Goal: Navigation & Orientation: Understand site structure

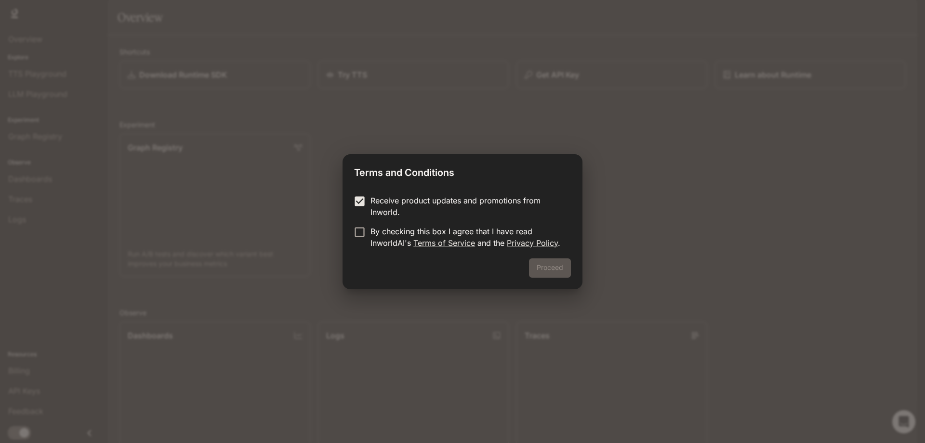
drag, startPoint x: 374, startPoint y: 225, endPoint x: 377, endPoint y: 231, distance: 6.7
click at [374, 225] on p "By checking this box I agree that I have read InworldAI's Terms of Service and …" at bounding box center [466, 236] width 193 height 23
click at [543, 266] on button "Proceed" at bounding box center [550, 267] width 42 height 19
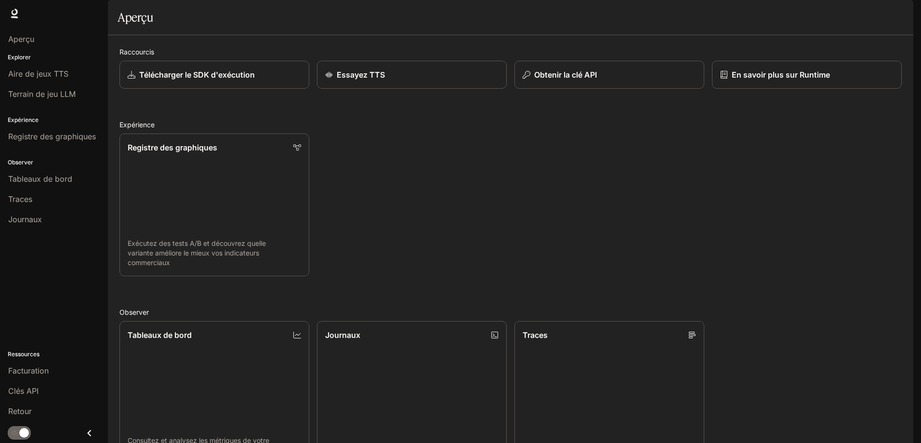
click at [21, 54] on font "Explorer" at bounding box center [19, 56] width 23 height 7
click at [55, 182] on font "Tableaux de bord" at bounding box center [40, 179] width 64 height 10
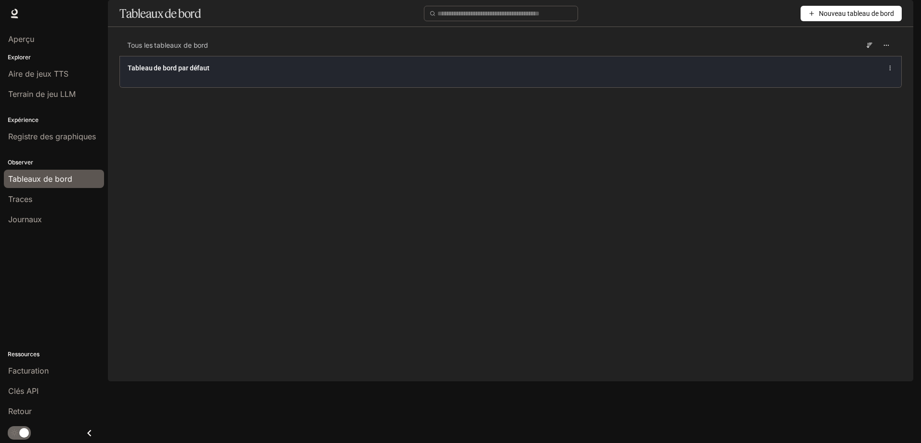
click at [253, 73] on div "Tableau de bord par défaut" at bounding box center [351, 68] width 446 height 10
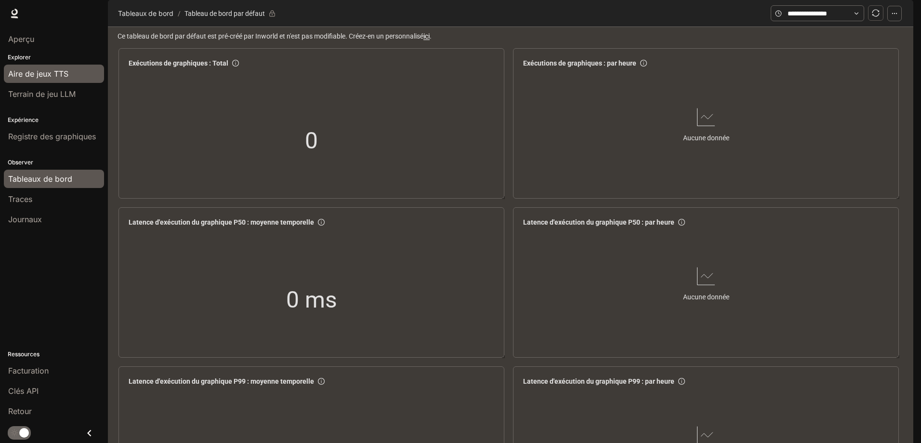
click at [43, 74] on font "Aire de jeux TTS" at bounding box center [38, 74] width 60 height 10
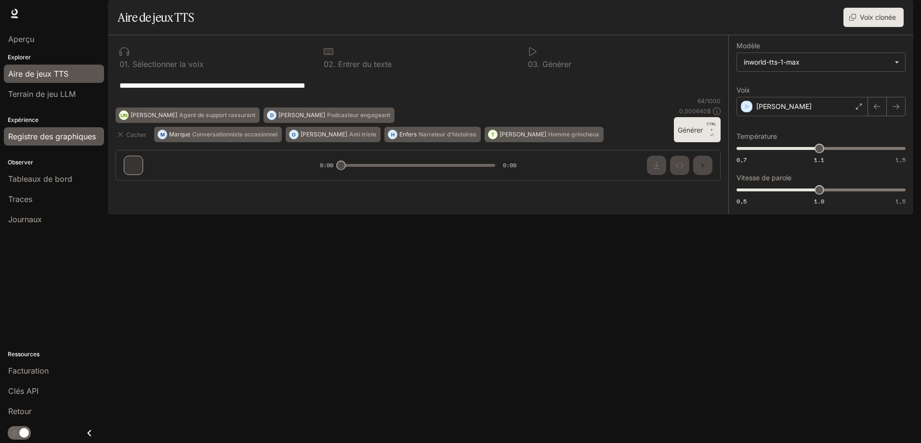
click at [33, 140] on font "Registre des graphiques" at bounding box center [52, 136] width 88 height 10
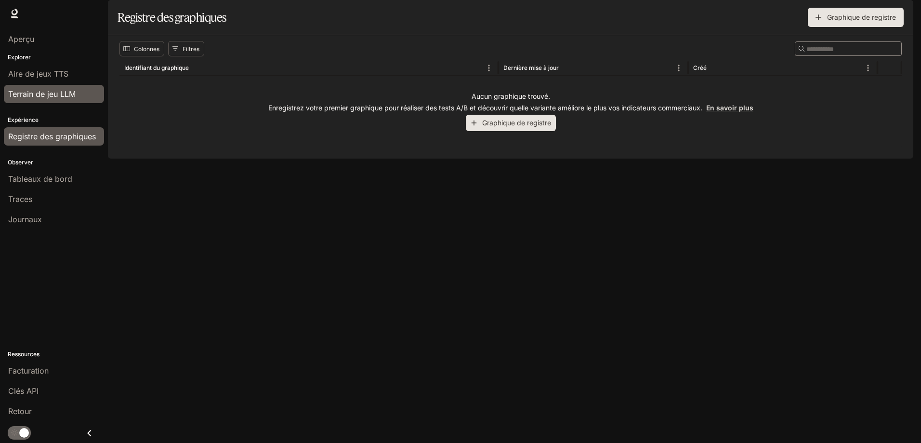
click at [59, 95] on font "Terrain de jeu LLM" at bounding box center [41, 94] width 67 height 10
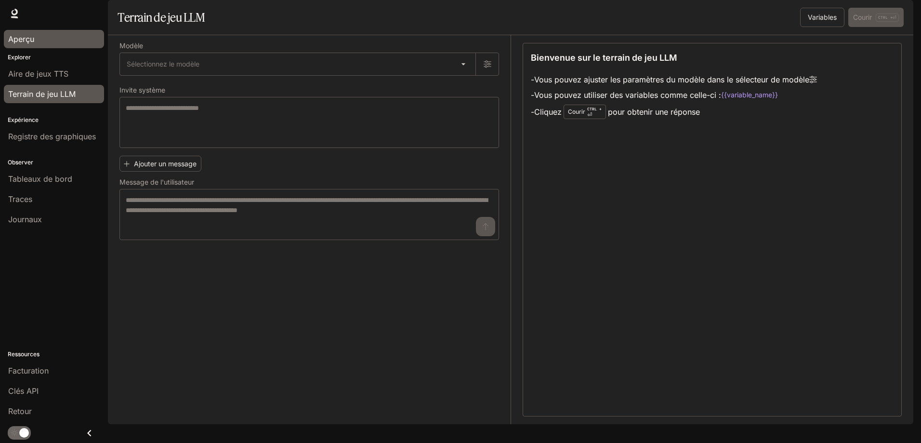
click at [39, 33] on link "Aperçu" at bounding box center [54, 39] width 100 height 18
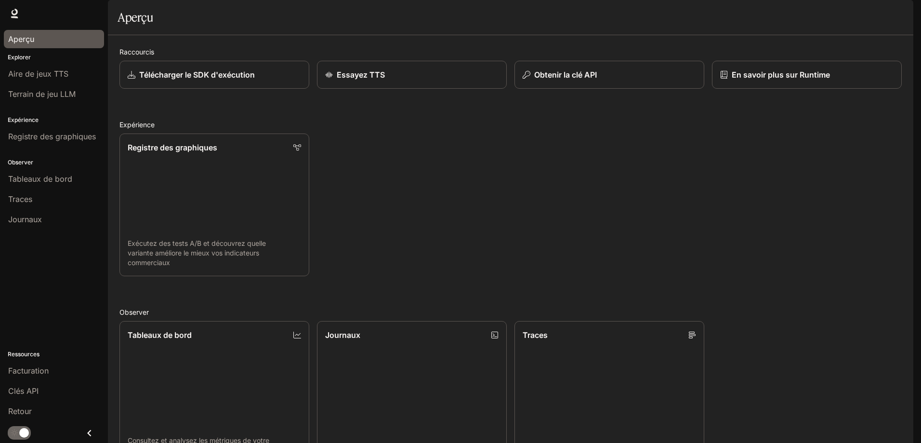
click at [900, 12] on img "button" at bounding box center [899, 13] width 13 height 13
